Goal: Navigation & Orientation: Understand site structure

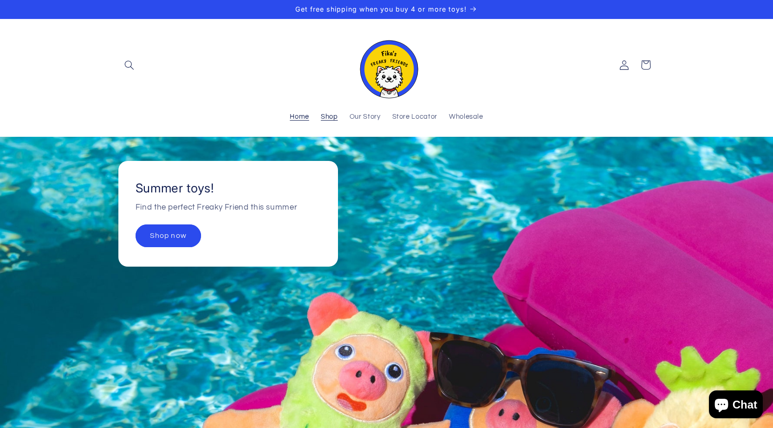
click at [327, 116] on span "Shop" at bounding box center [329, 117] width 17 height 9
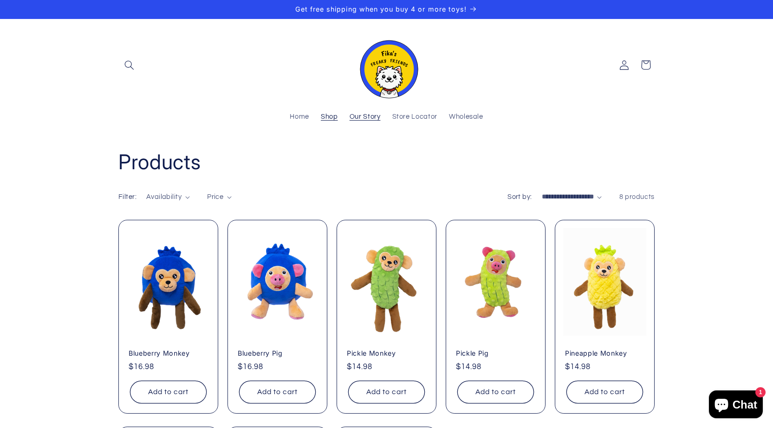
click at [376, 121] on span "Our Story" at bounding box center [365, 117] width 31 height 9
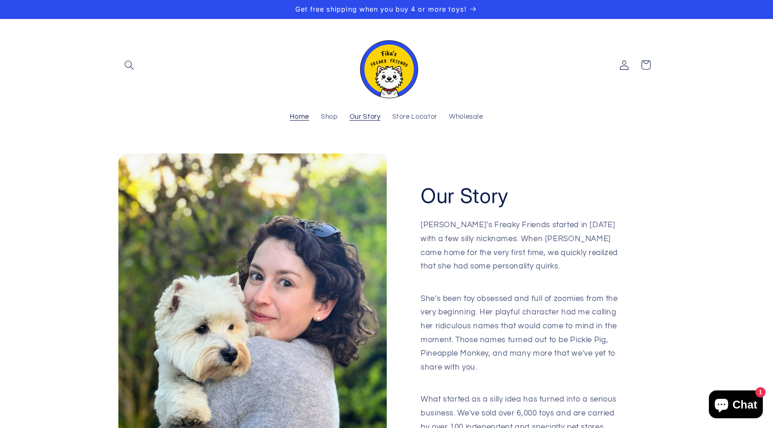
click at [307, 120] on span "Home" at bounding box center [299, 117] width 19 height 9
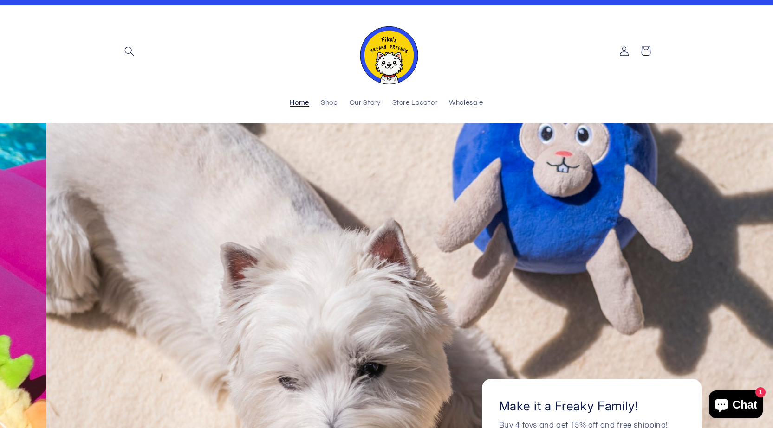
scroll to position [0, 773]
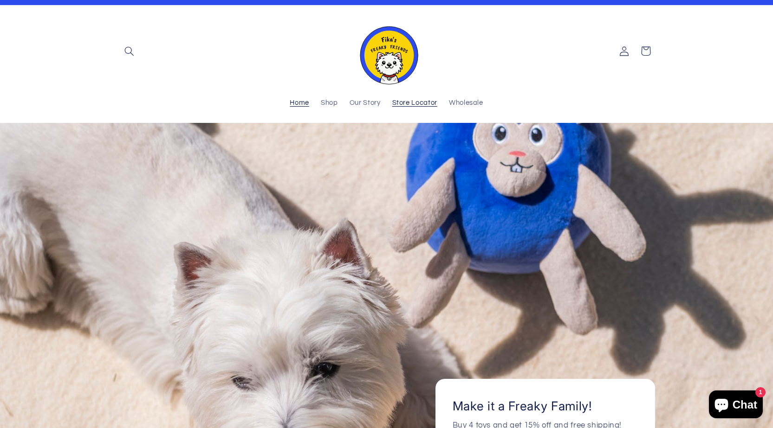
click at [399, 110] on link "Store Locator" at bounding box center [414, 103] width 57 height 20
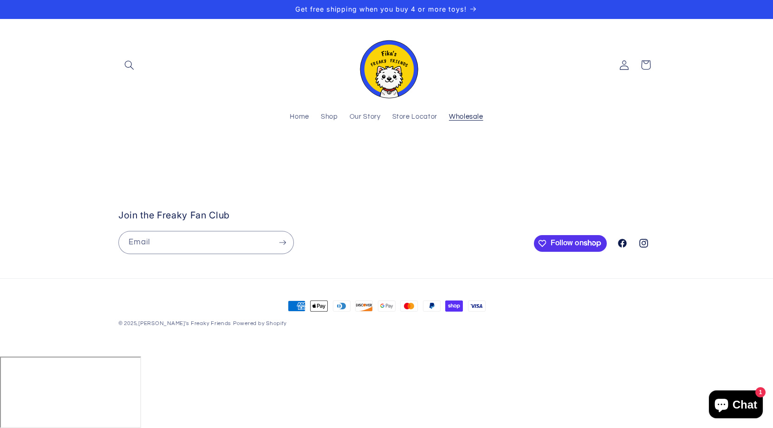
click at [473, 118] on span "Wholesale" at bounding box center [466, 117] width 34 height 9
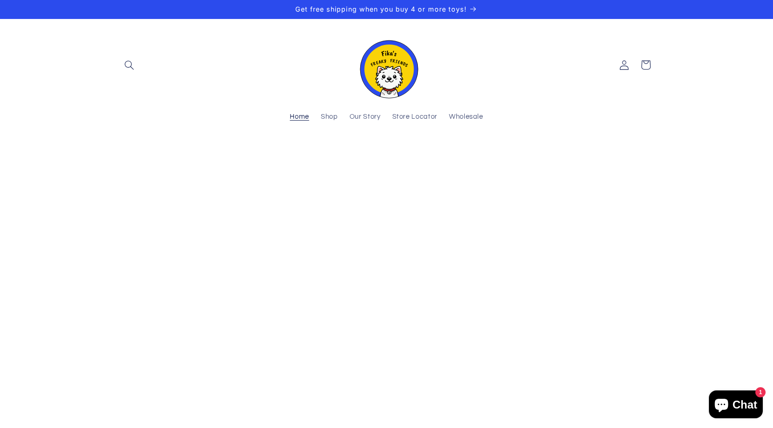
click at [308, 115] on span "Home" at bounding box center [299, 117] width 19 height 9
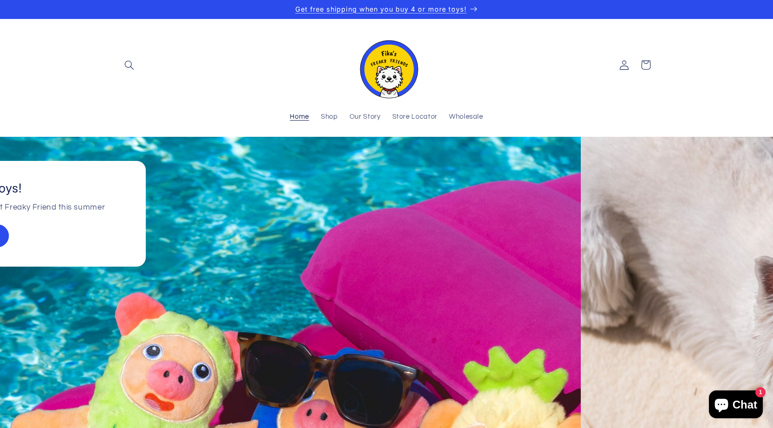
scroll to position [0, 64]
